Goal: Find specific page/section: Find specific page/section

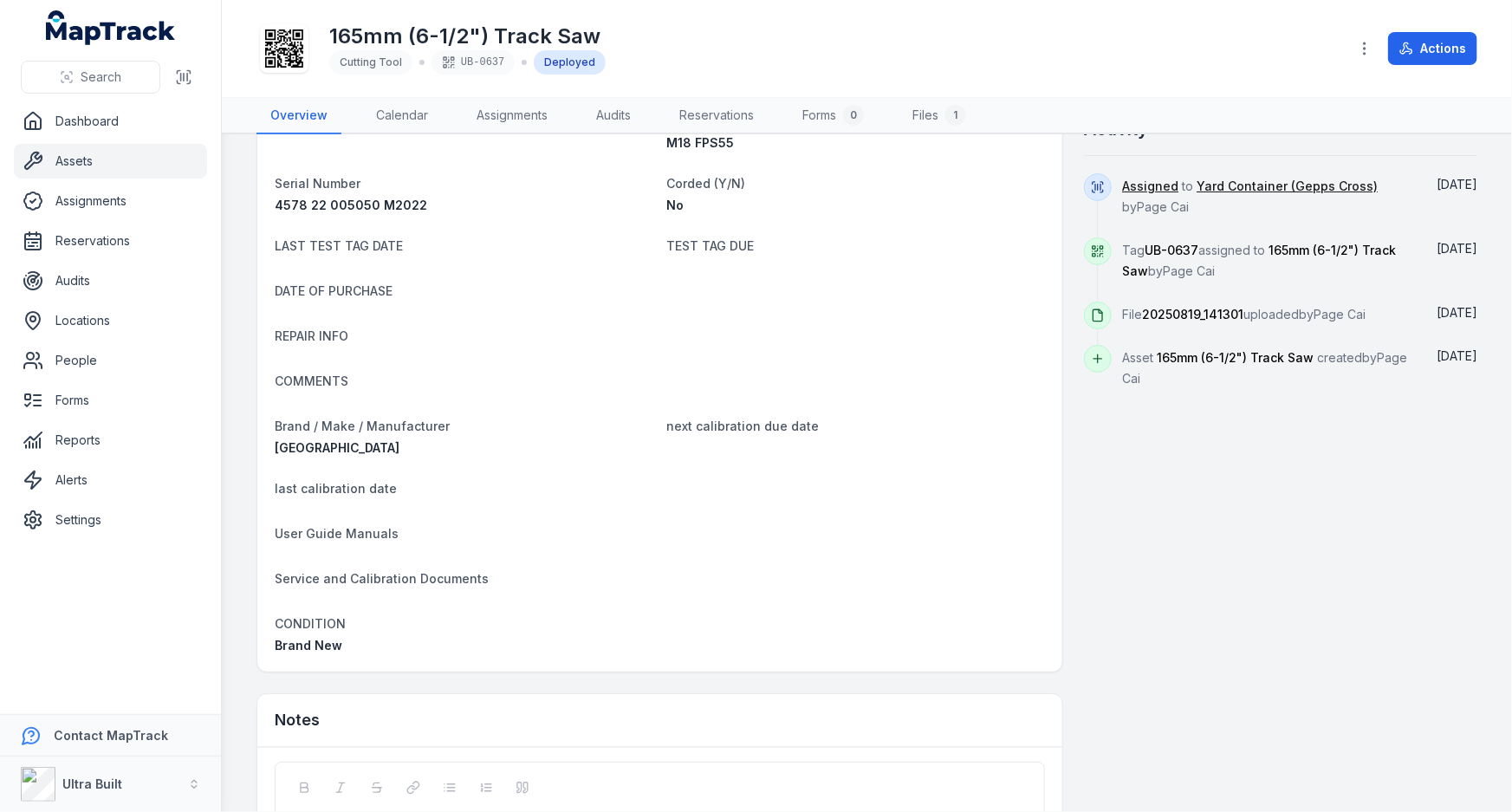
scroll to position [434, 0]
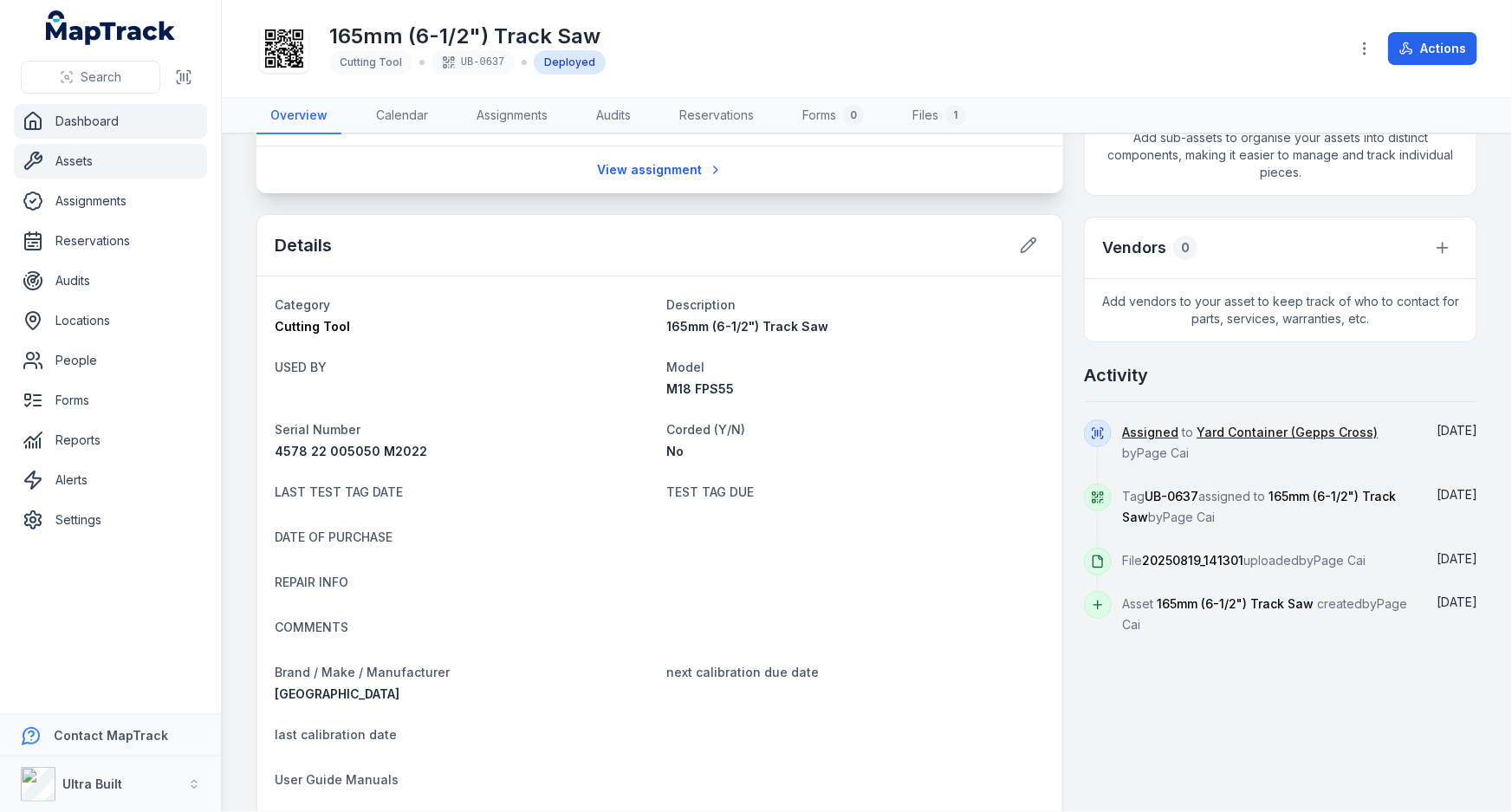
click at [62, 111] on link "Dashboard" at bounding box center [110, 121] width 193 height 35
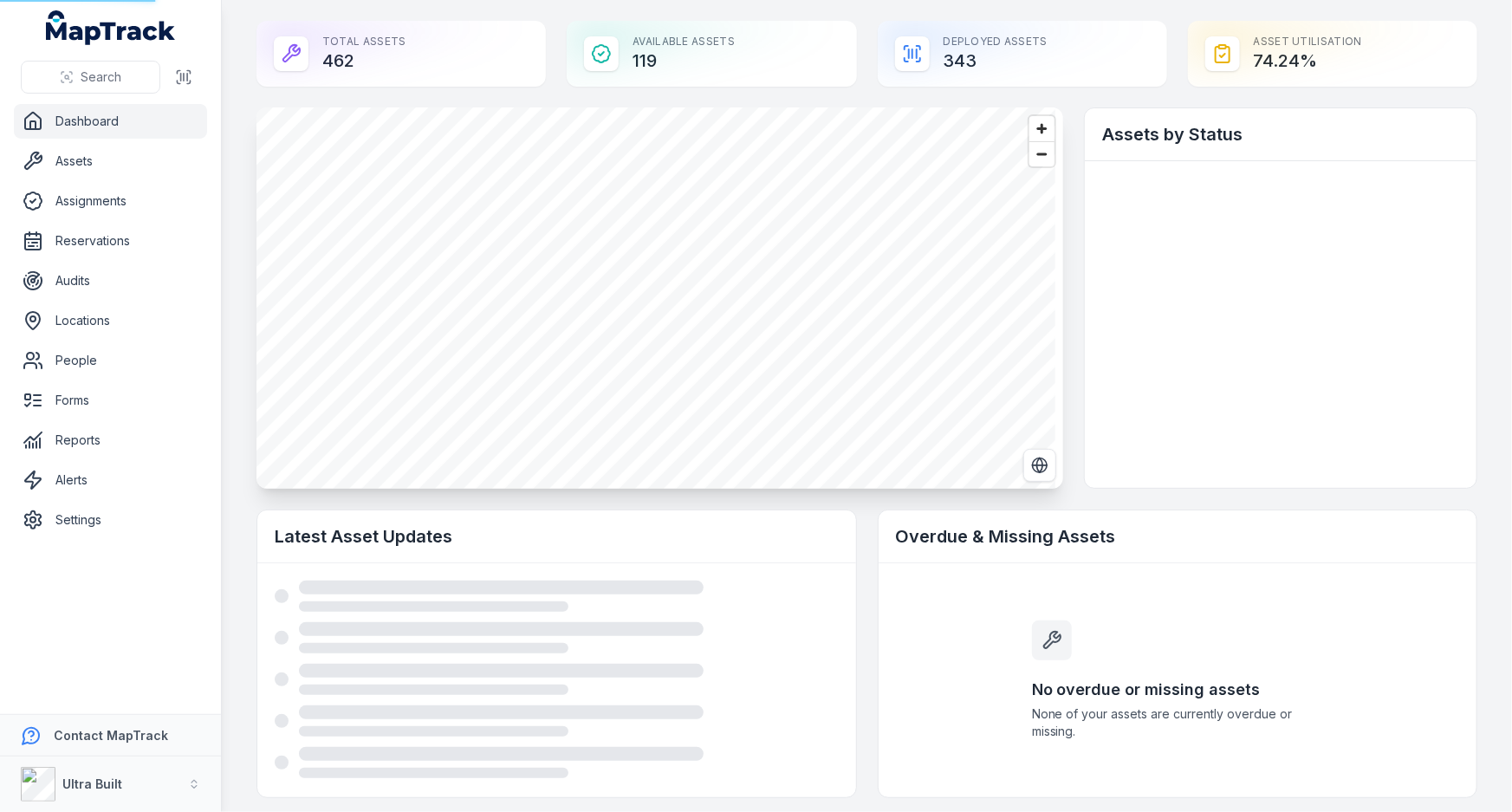
click at [83, 123] on link "Dashboard" at bounding box center [110, 121] width 193 height 35
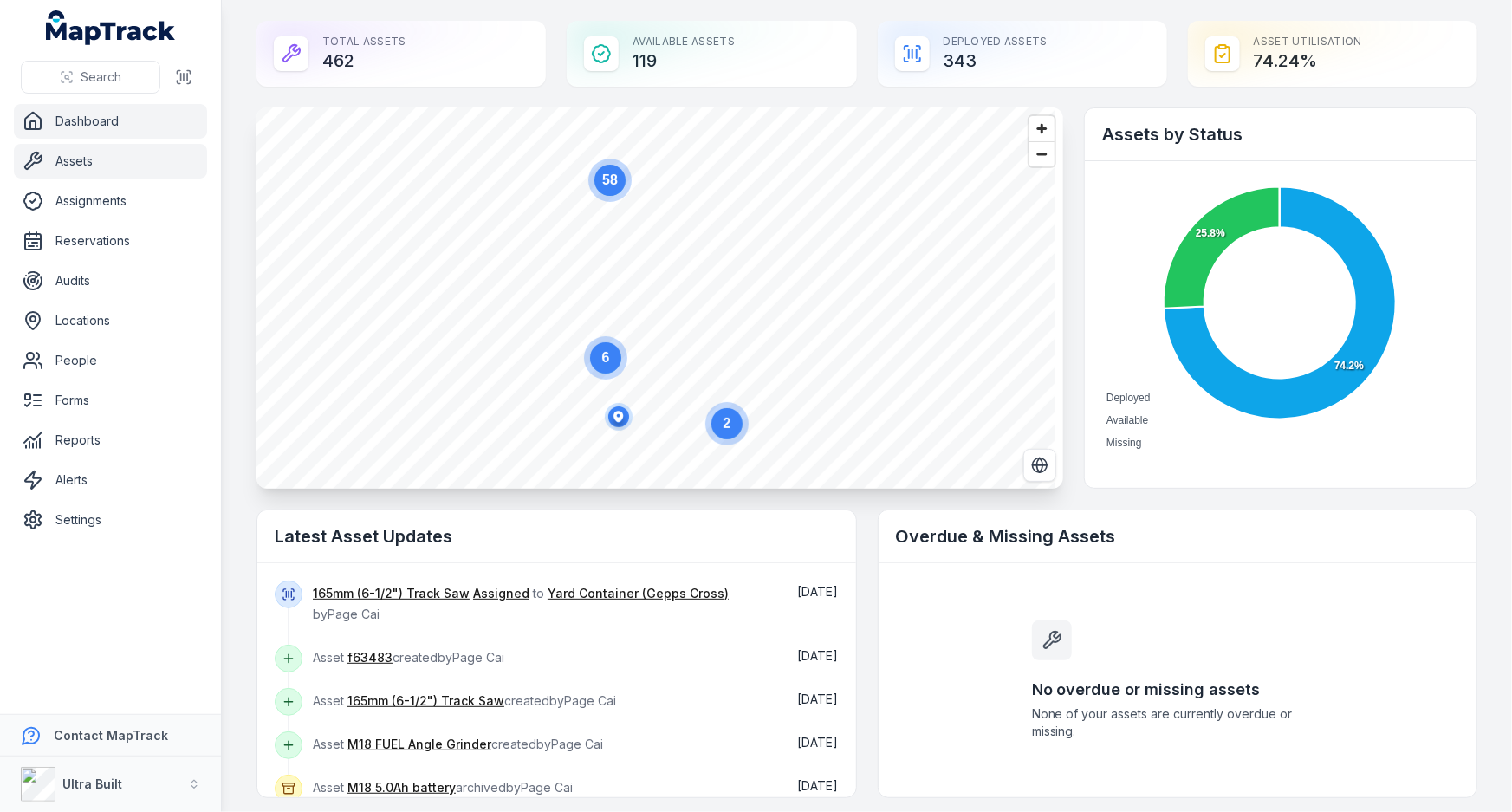
click at [89, 158] on link "Assets" at bounding box center [110, 161] width 193 height 35
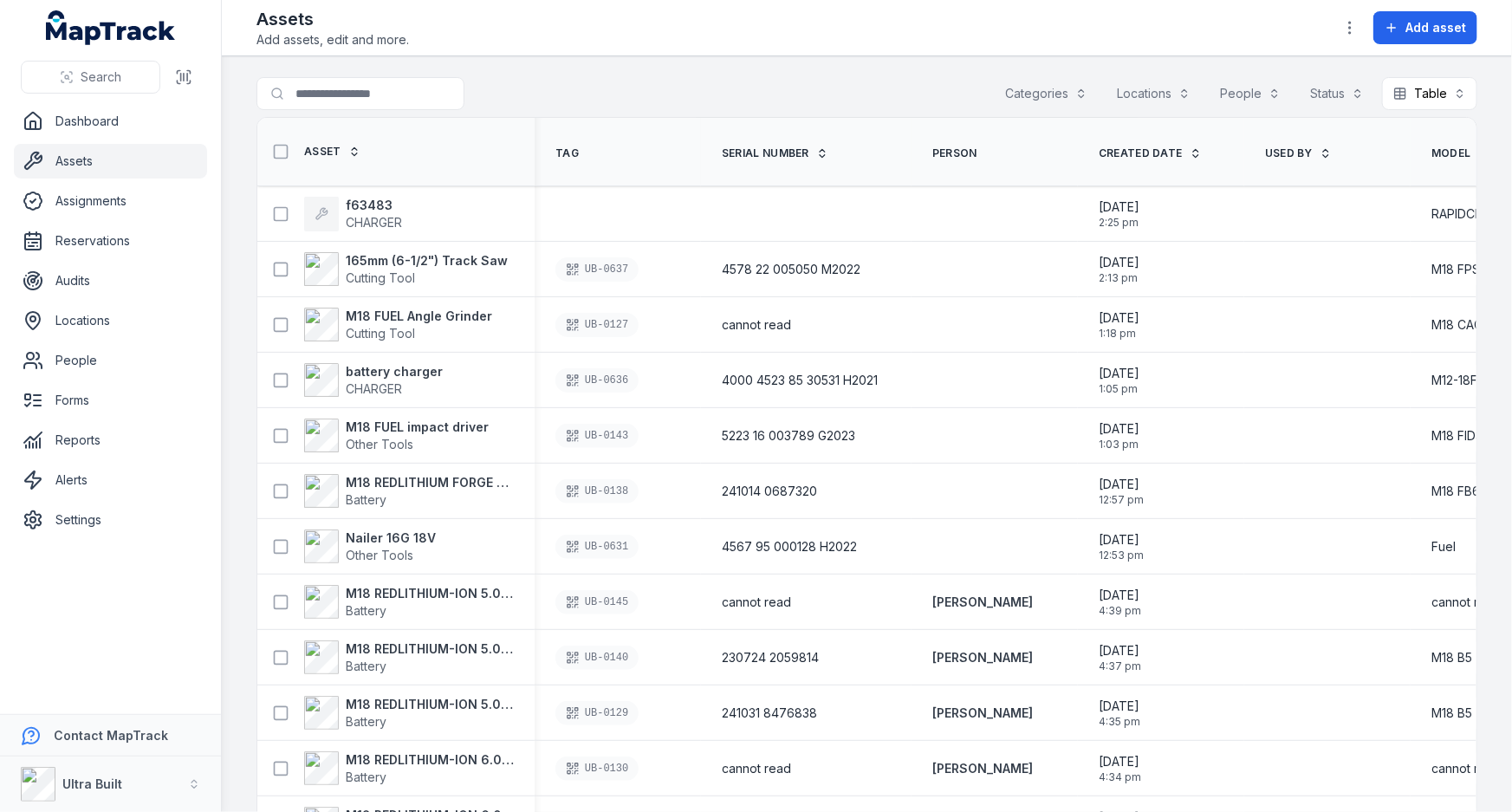
click at [546, 82] on div "Search for assets Categories Locations People Status Table *****" at bounding box center [868, 97] width 1221 height 40
click at [375, 209] on strong "f63483" at bounding box center [374, 204] width 57 height 17
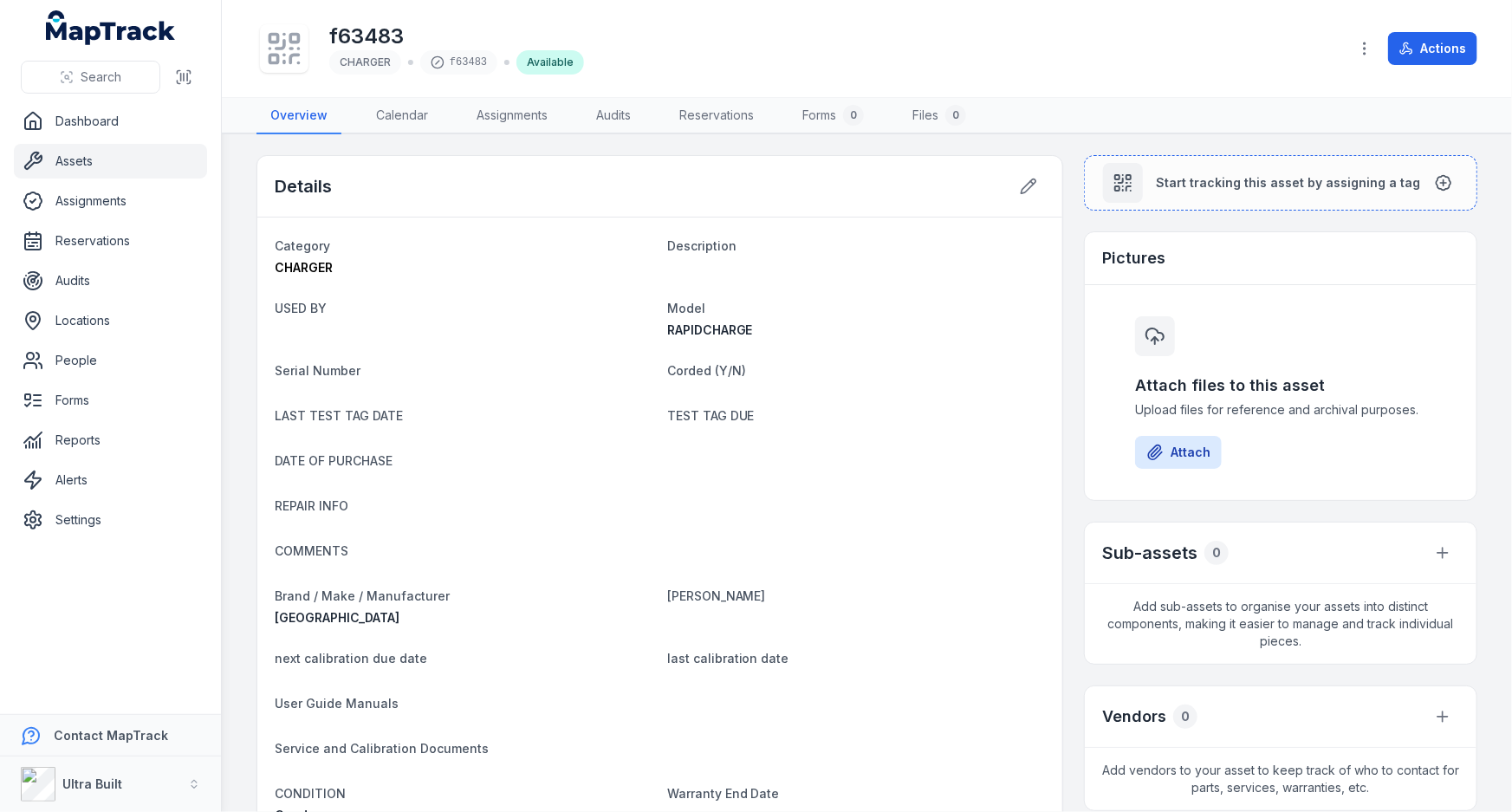
click at [694, 80] on div "f63483 CHARGER f63483 Available Actions" at bounding box center [868, 49] width 1221 height 83
click at [52, 154] on link "Assets" at bounding box center [110, 161] width 193 height 35
click at [65, 155] on link "Assets" at bounding box center [110, 161] width 193 height 35
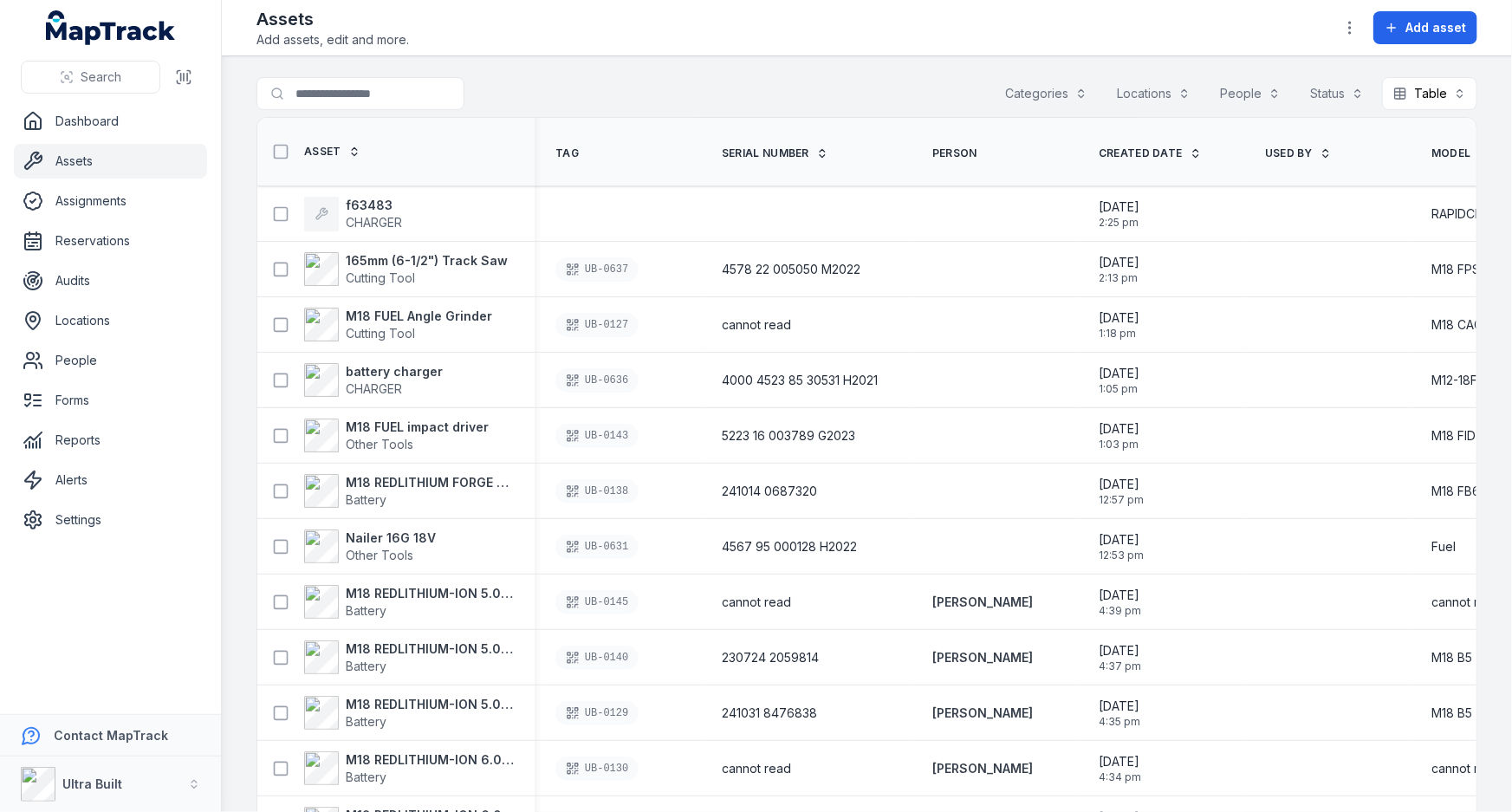
click at [67, 163] on link "Assets" at bounding box center [110, 161] width 193 height 35
click at [367, 202] on strong "f63483" at bounding box center [374, 204] width 57 height 17
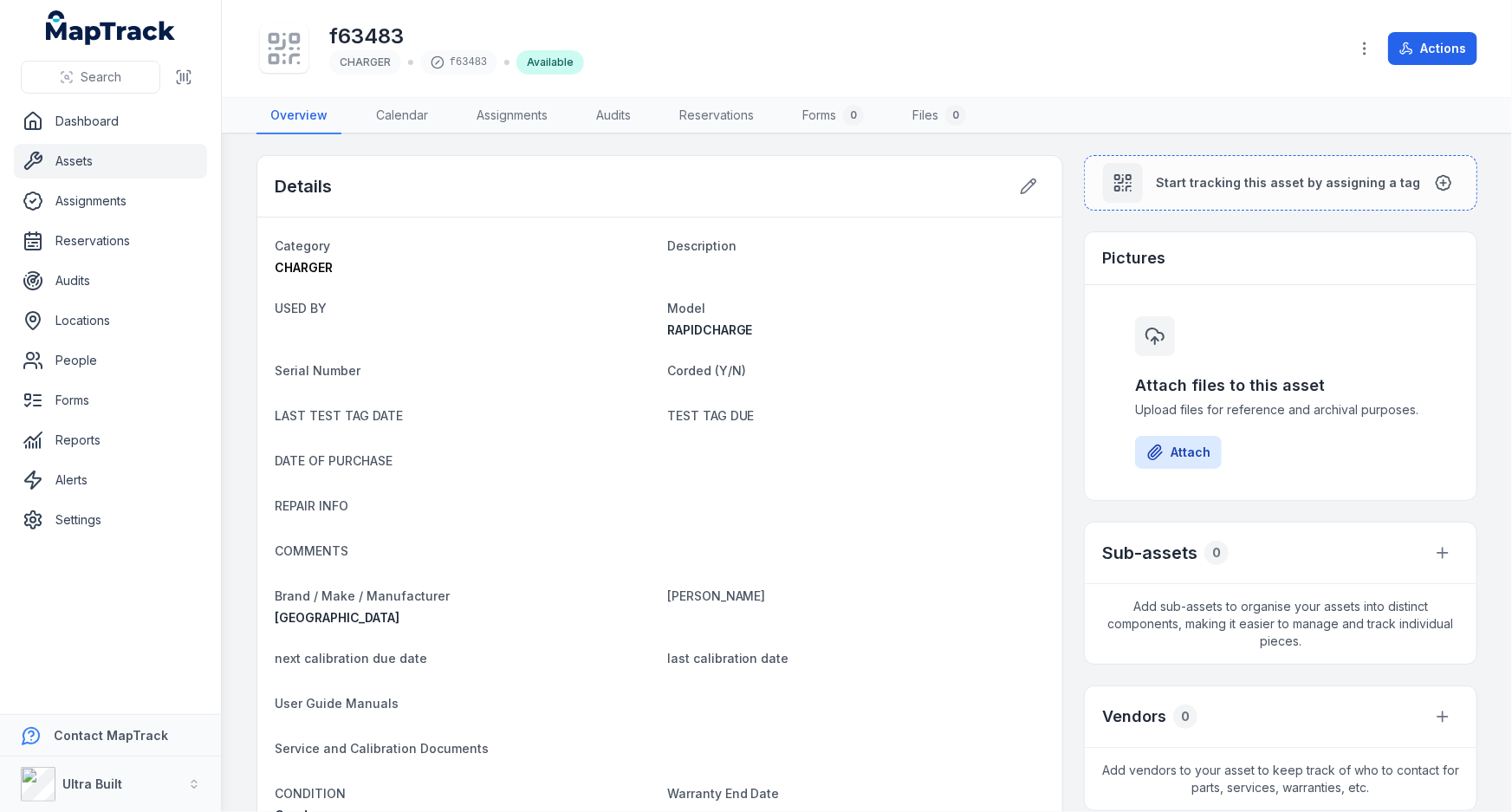
click at [77, 166] on link "Assets" at bounding box center [110, 161] width 193 height 35
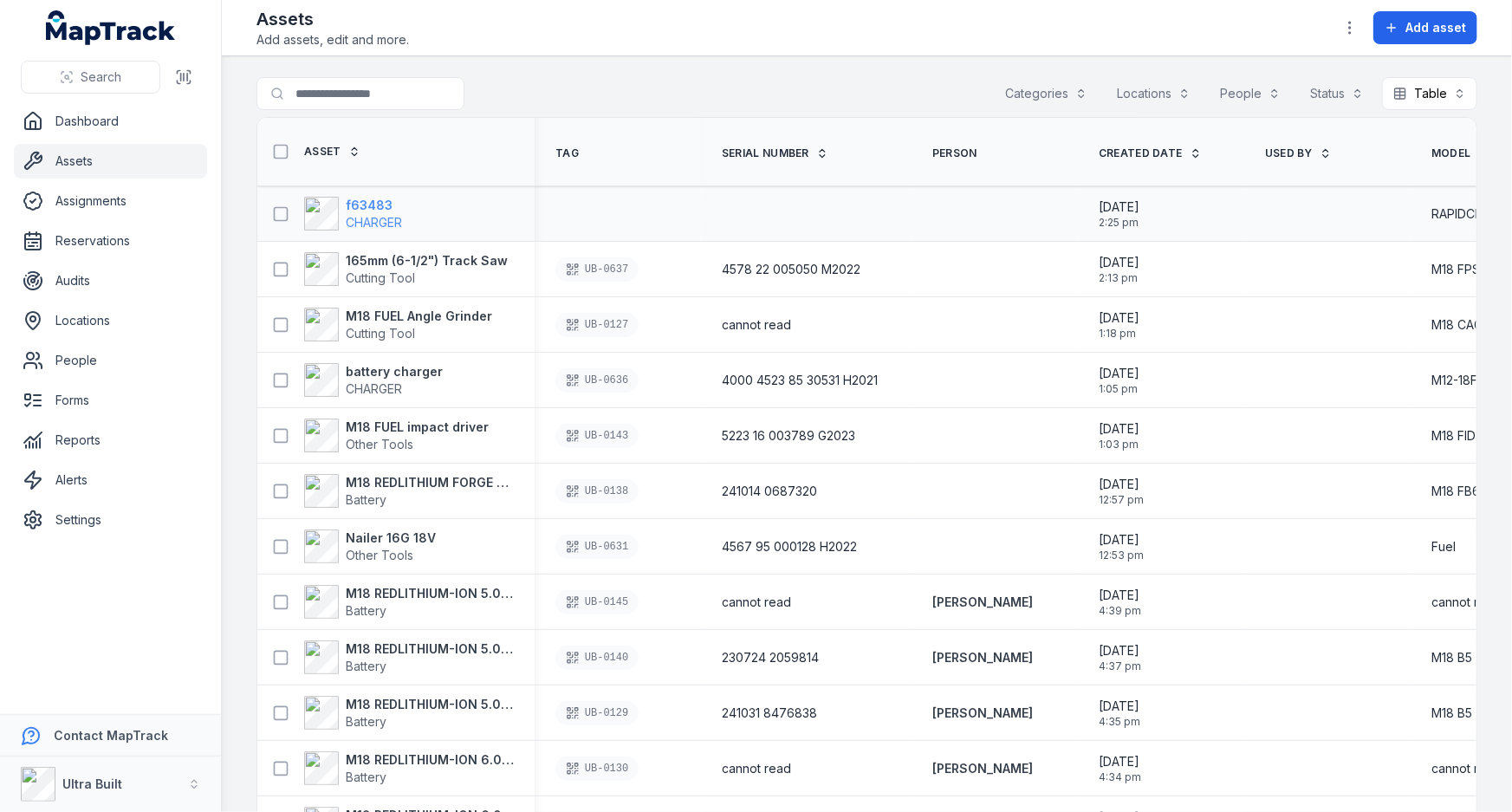
click at [370, 203] on strong "f63483" at bounding box center [374, 204] width 57 height 17
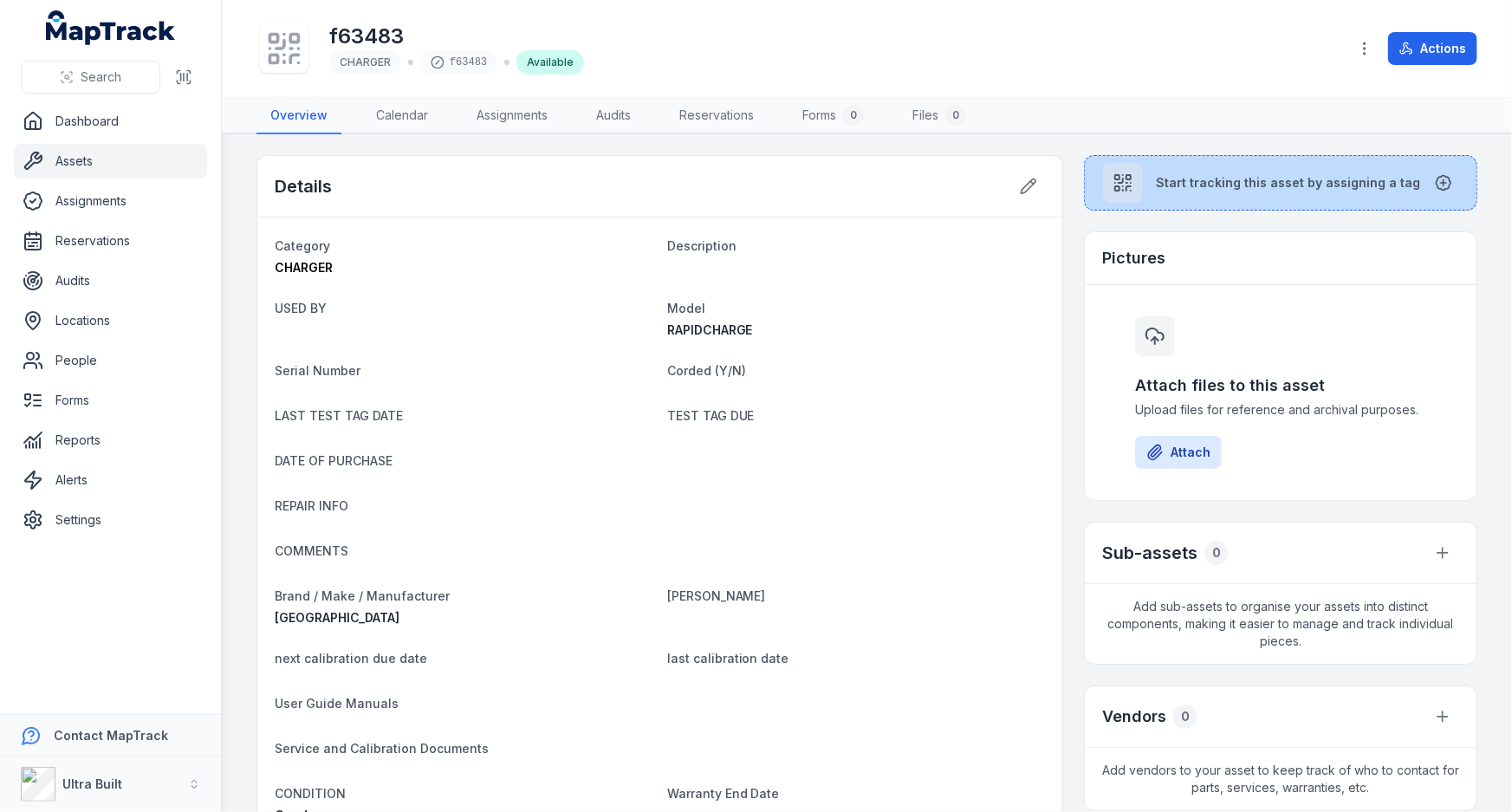
click at [1136, 181] on div at bounding box center [1123, 182] width 40 height 40
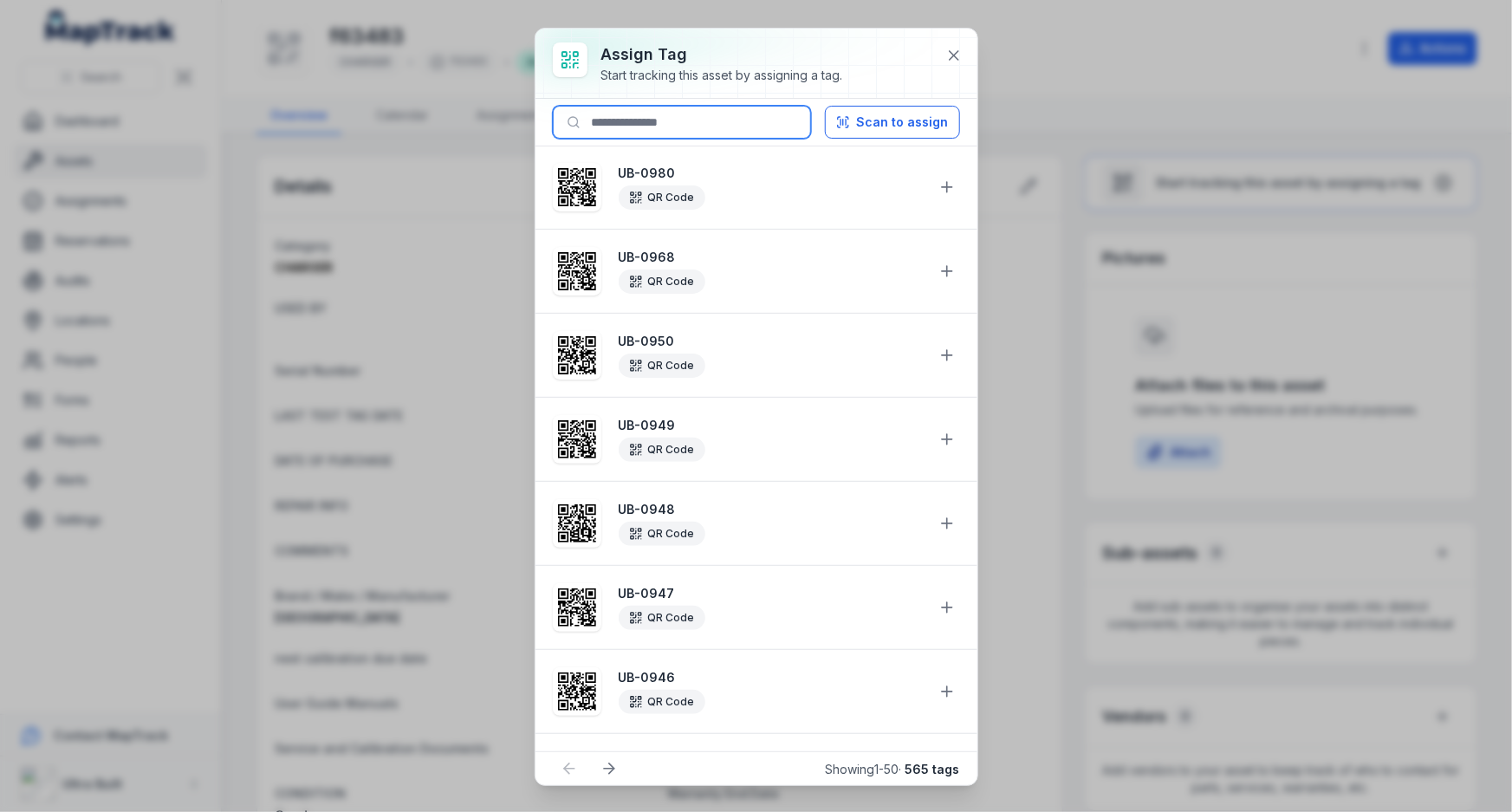
click at [746, 127] on input at bounding box center [682, 122] width 258 height 33
drag, startPoint x: 623, startPoint y: 120, endPoint x: 664, endPoint y: 124, distance: 41.2
click at [664, 124] on input "*******" at bounding box center [682, 122] width 258 height 33
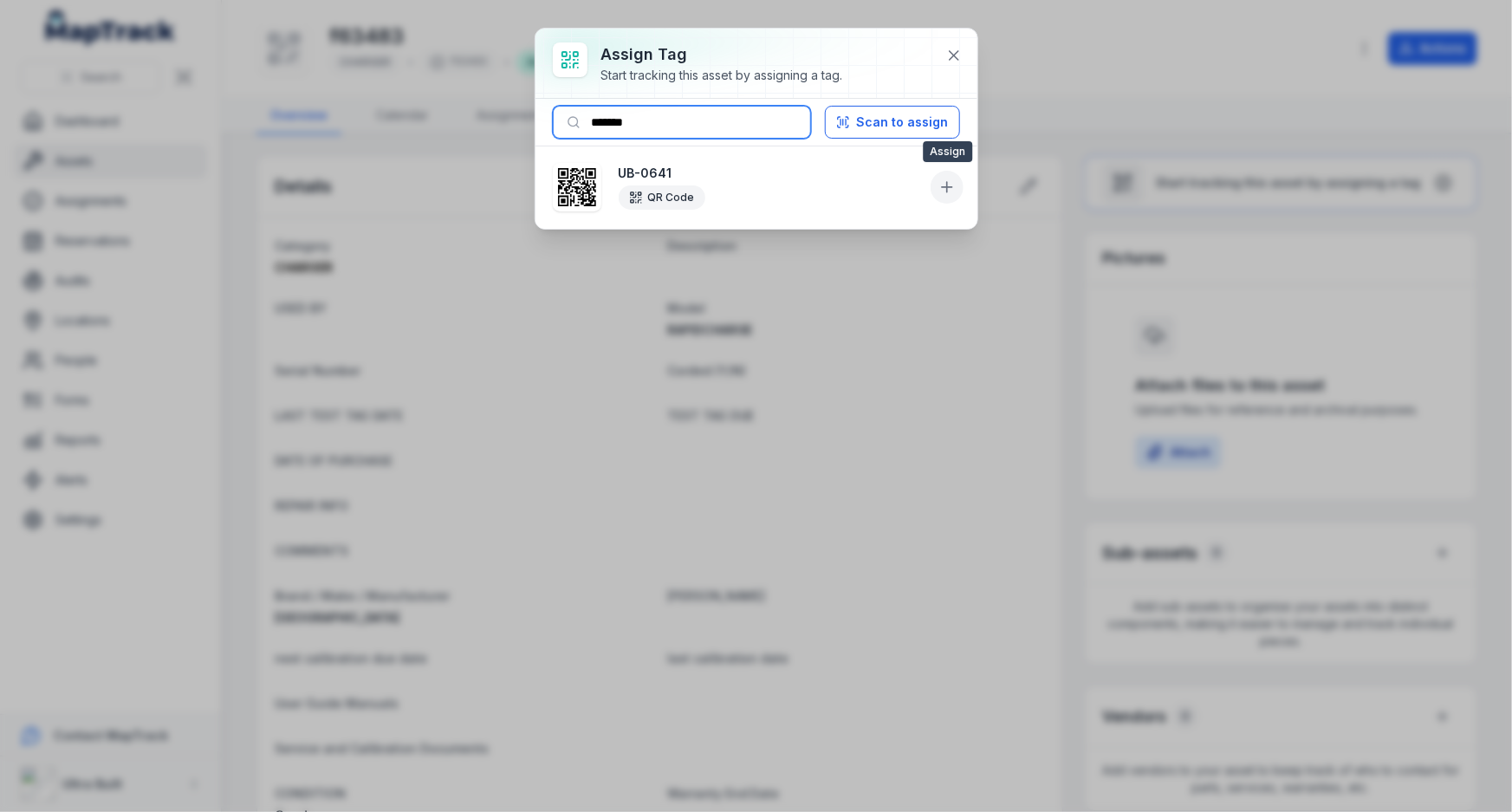
type input "*******"
click at [949, 187] on icon at bounding box center [947, 186] width 17 height 17
